Goal: Task Accomplishment & Management: Use online tool/utility

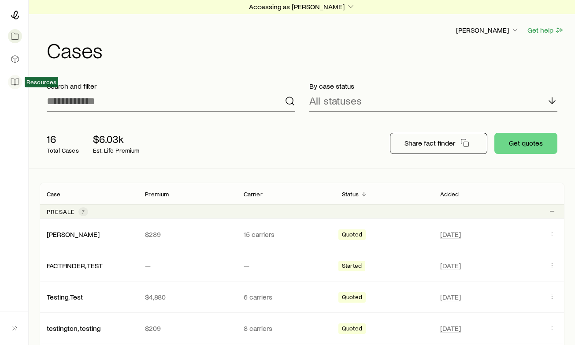
click at [15, 89] on link at bounding box center [14, 81] width 14 height 19
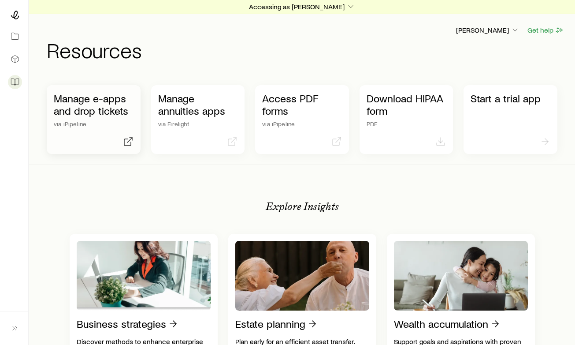
click at [105, 108] on p "Manage e-apps and drop tickets" at bounding box center [94, 104] width 80 height 25
click at [139, 158] on div "Manage e-apps and drop tickets via iPipeline Manage annuities apps via Fireligh…" at bounding box center [302, 120] width 511 height 90
click at [148, 55] on h1 "Resources" at bounding box center [306, 49] width 518 height 21
click at [334, 3] on p "Accessing as [PERSON_NAME]" at bounding box center [302, 6] width 106 height 9
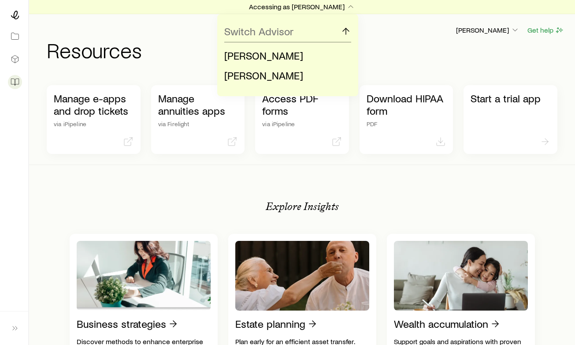
click at [186, 38] on div "Switch Advisor David Froneberger Christopher Jones" at bounding box center [287, 55] width 575 height 82
click at [326, 6] on p "Accessing as [PERSON_NAME]" at bounding box center [302, 6] width 106 height 9
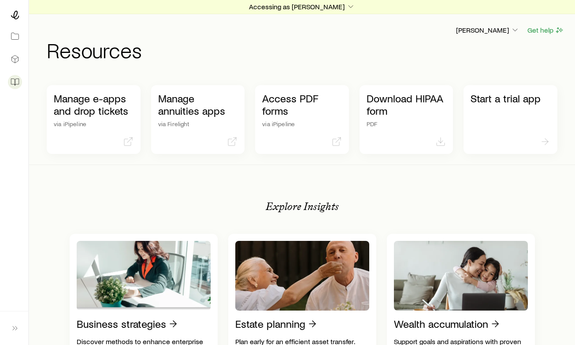
click at [164, 38] on header "David AOTM Get help Resources" at bounding box center [302, 43] width 525 height 36
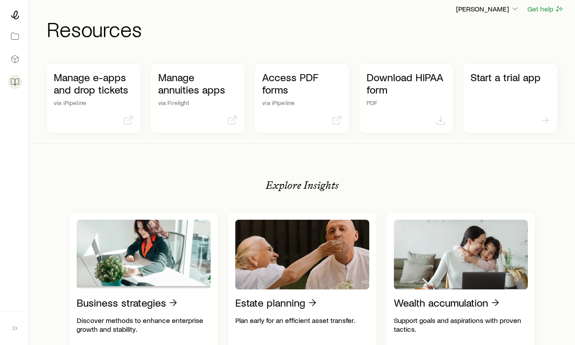
scroll to position [27, 0]
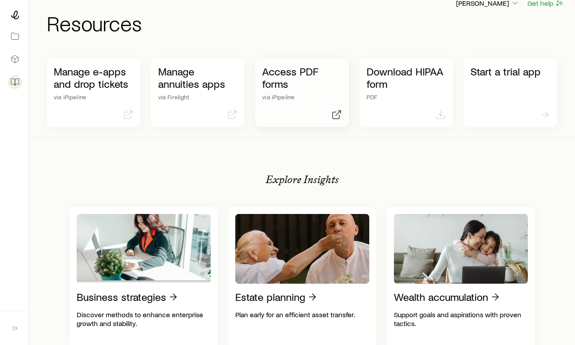
click at [326, 72] on p "Access PDF forms" at bounding box center [302, 77] width 80 height 25
click at [143, 136] on div "Manage e-apps and drop tickets via iPipeline Manage annuities apps via Fireligh…" at bounding box center [302, 93] width 511 height 90
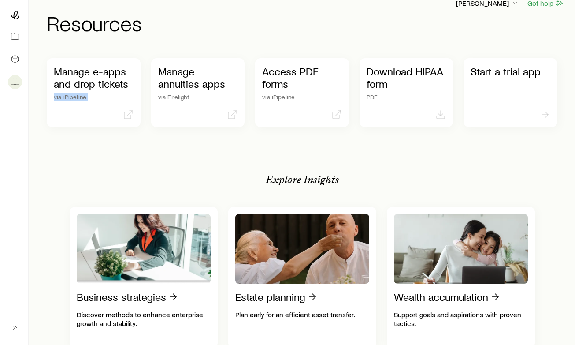
click at [145, 132] on div "Manage e-apps and drop tickets via iPipeline Manage annuities apps via Fireligh…" at bounding box center [302, 93] width 511 height 90
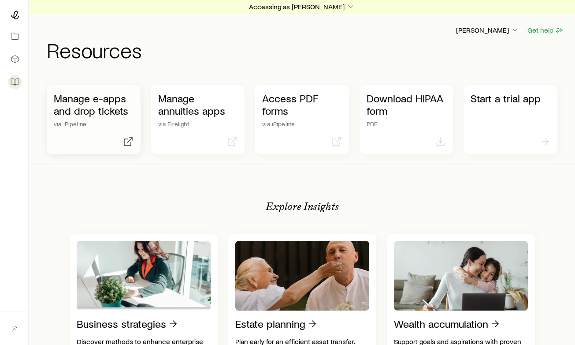
click at [108, 119] on div "Manage e-apps and drop tickets via iPipeline" at bounding box center [94, 109] width 80 height 35
click at [13, 34] on icon at bounding box center [15, 36] width 9 height 9
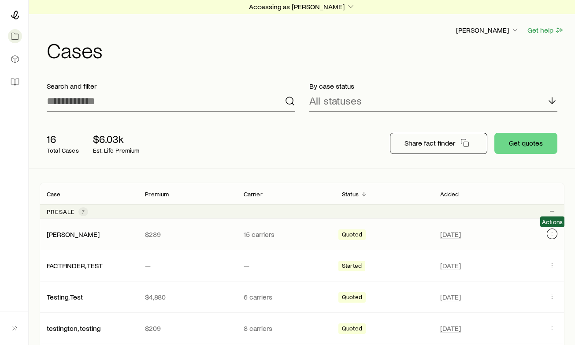
click at [550, 235] on icon "Client cases" at bounding box center [552, 233] width 7 height 7
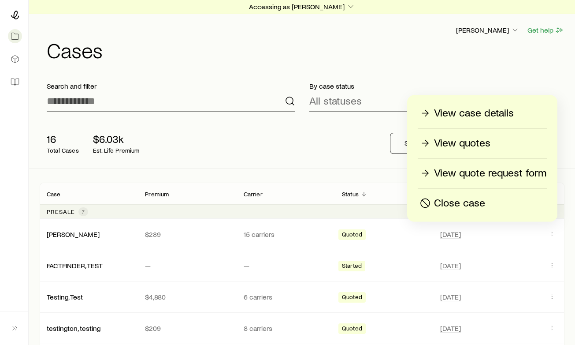
click at [461, 148] on p "View quotes" at bounding box center [462, 143] width 56 height 14
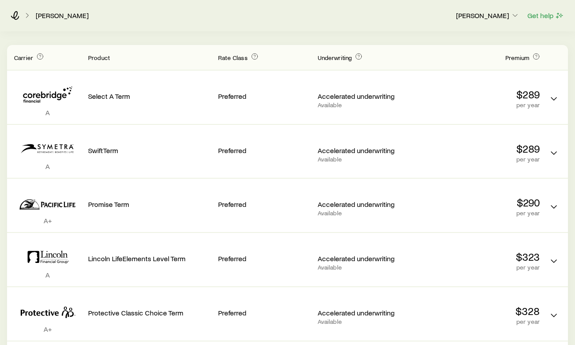
scroll to position [242, 0]
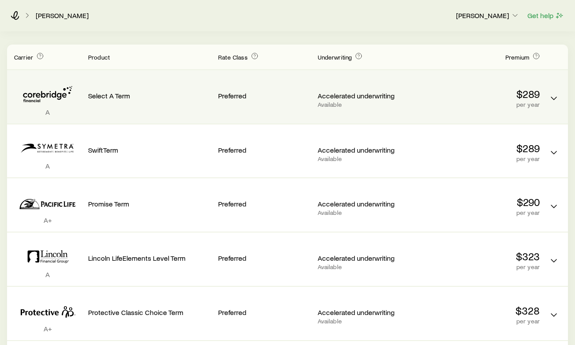
click at [546, 104] on div "A Select A Term Preferred Accelerated underwriting Available $289 per year" at bounding box center [287, 96] width 561 height 53
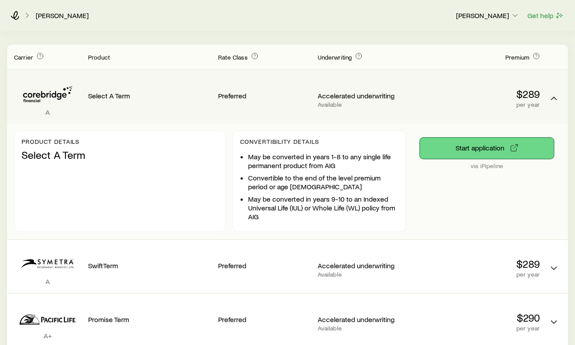
click at [481, 145] on button "Start application" at bounding box center [487, 148] width 134 height 21
